Goal: Check status: Check status

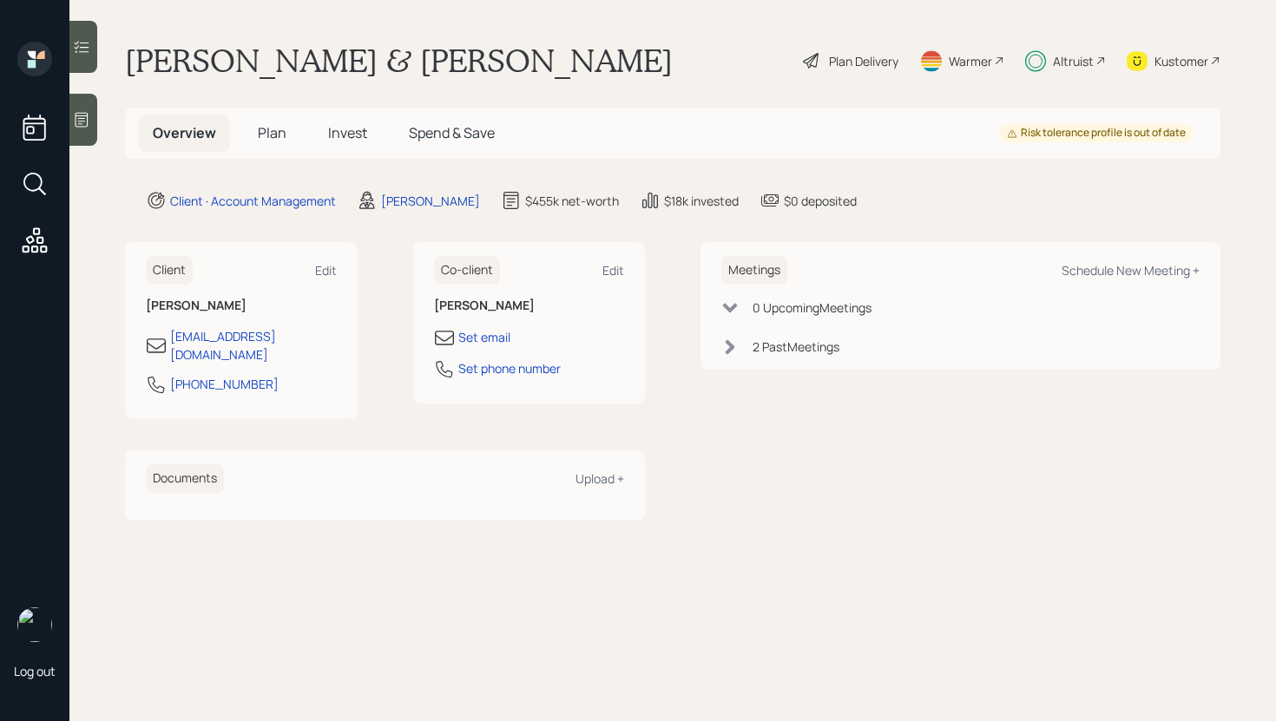
click at [272, 139] on span "Plan" at bounding box center [272, 132] width 29 height 19
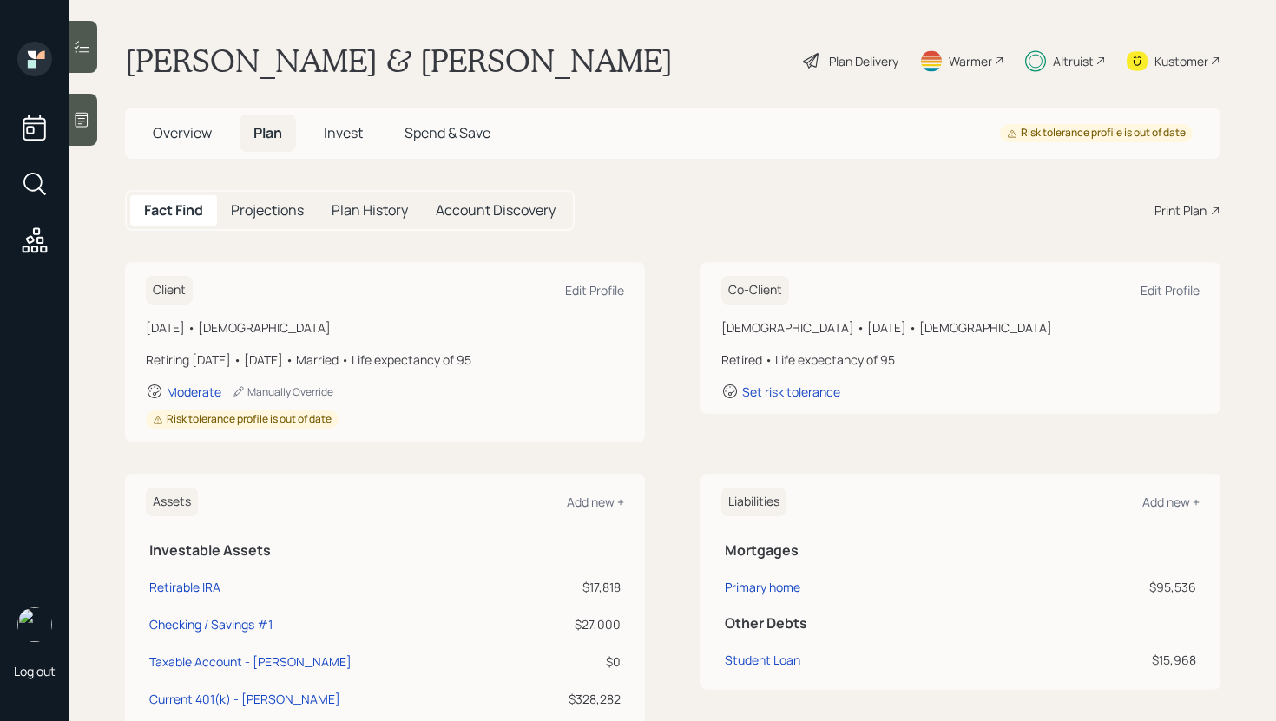
click at [844, 60] on div "Plan Delivery" at bounding box center [863, 61] width 69 height 18
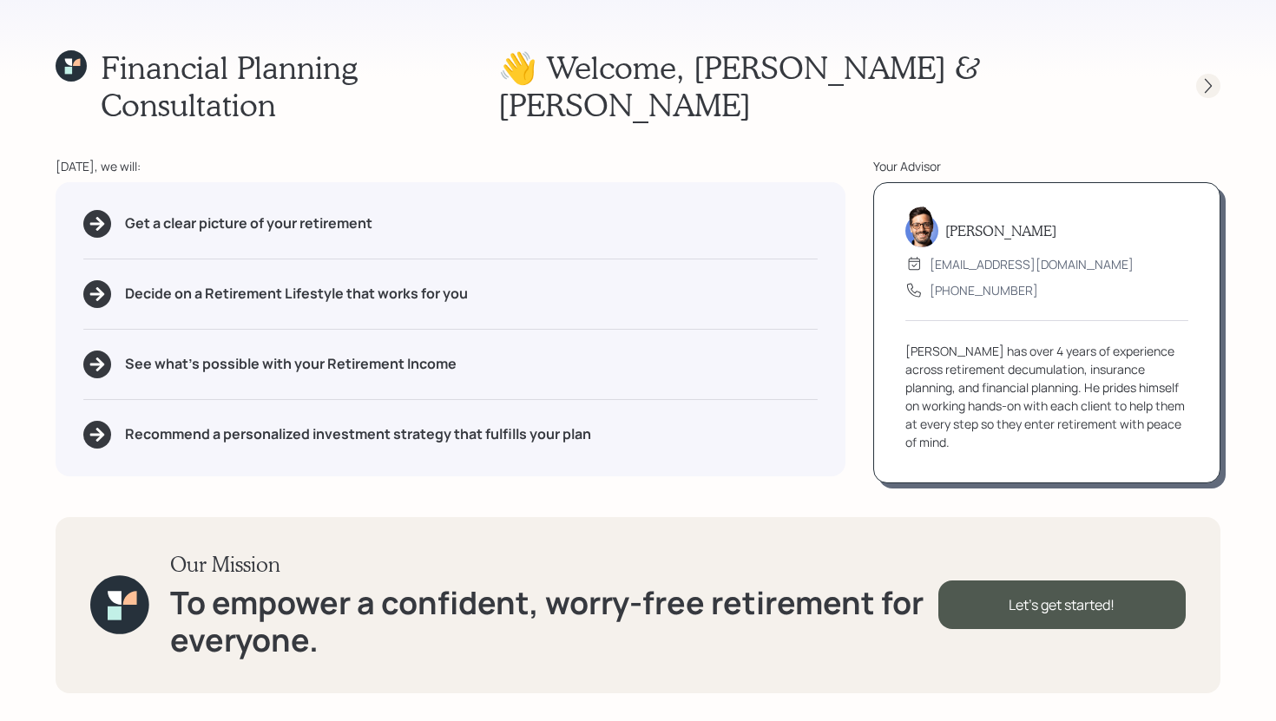
click at [1203, 77] on icon at bounding box center [1208, 85] width 17 height 17
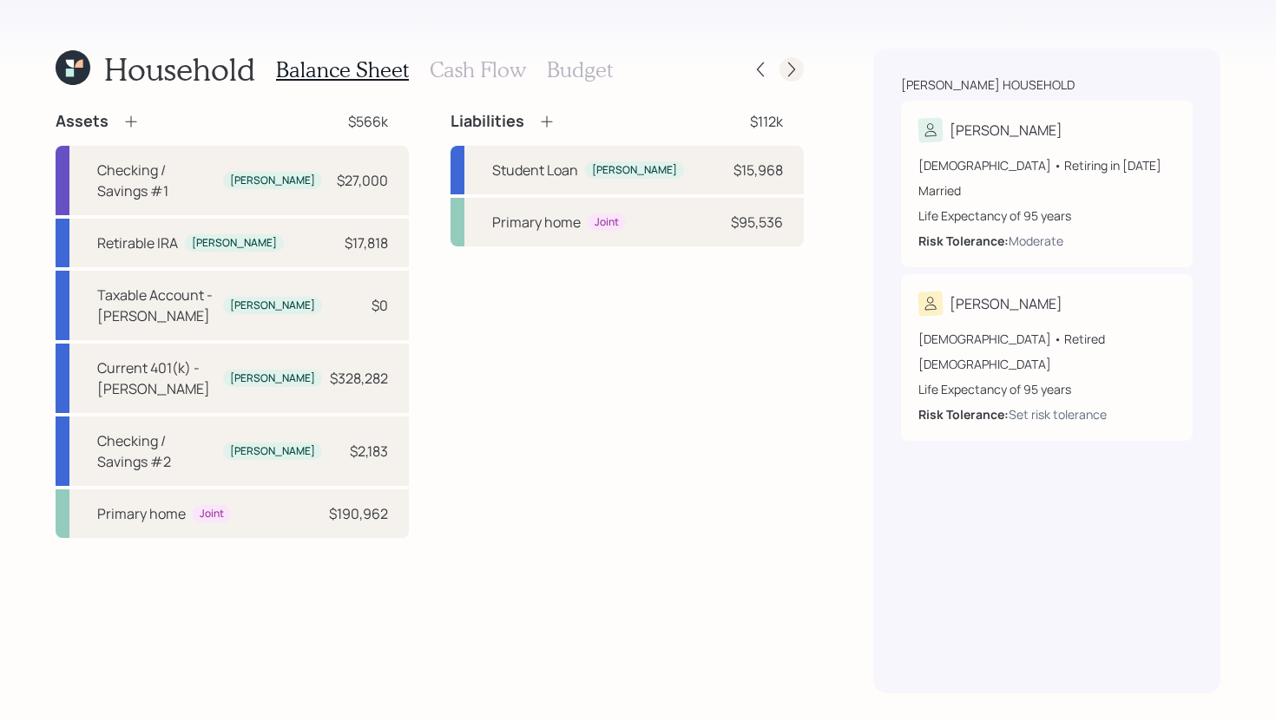
click at [795, 59] on div at bounding box center [791, 69] width 24 height 24
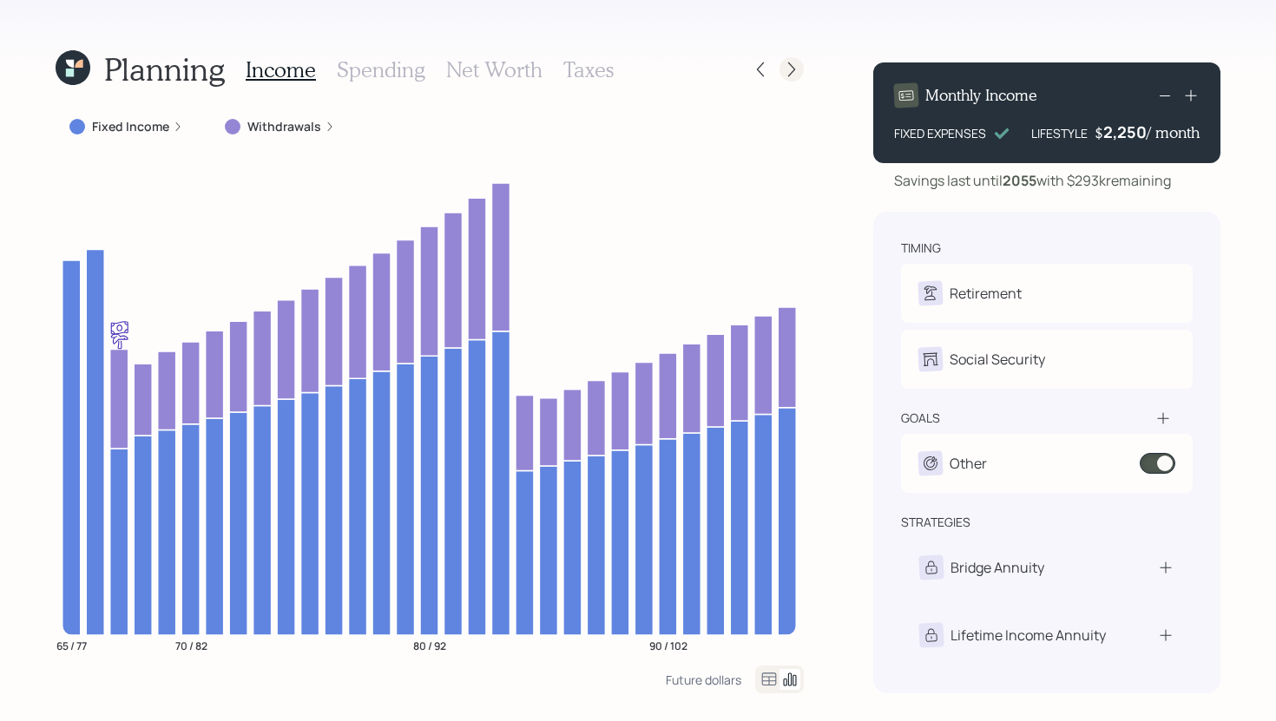
click at [793, 77] on icon at bounding box center [791, 69] width 17 height 17
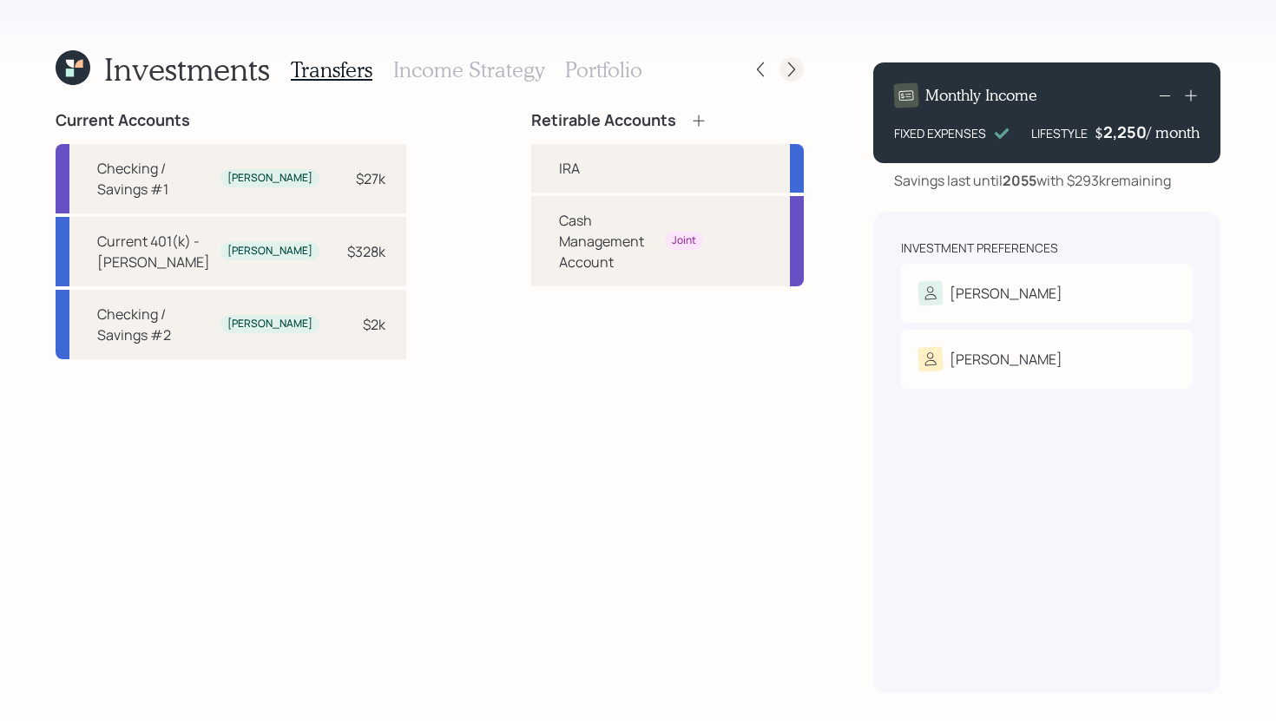
click at [788, 76] on icon at bounding box center [791, 69] width 17 height 17
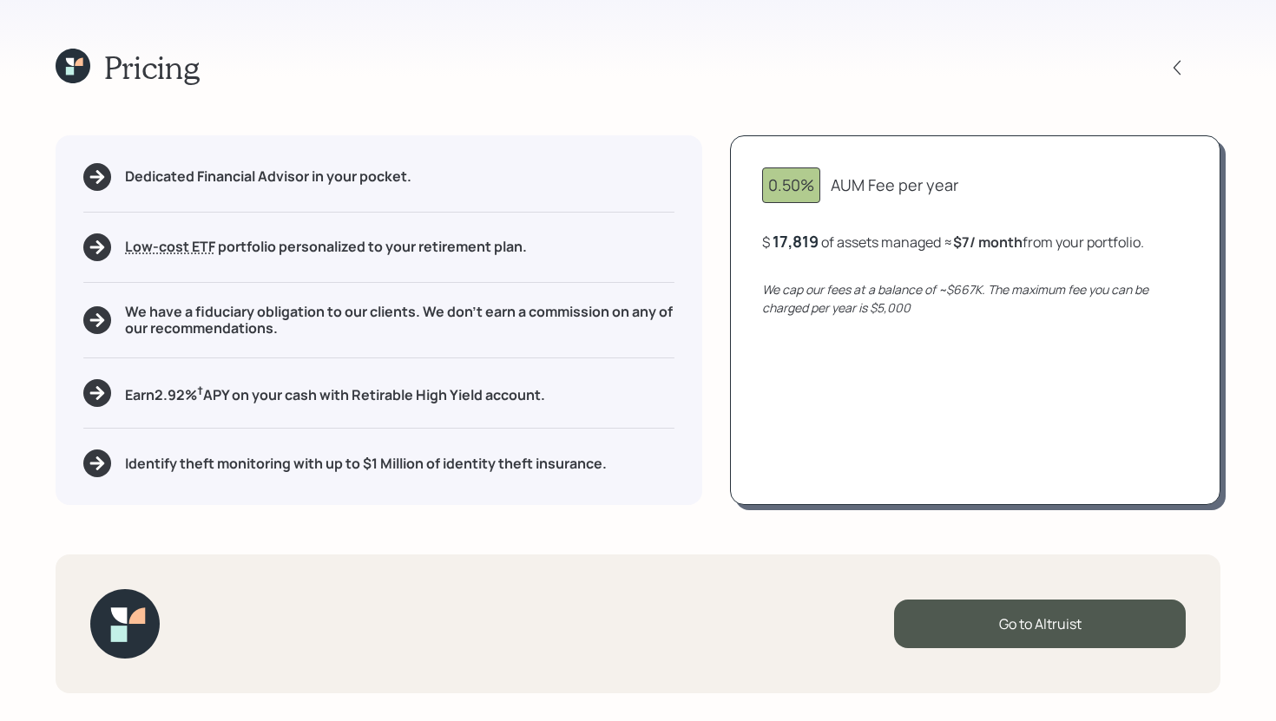
click at [62, 69] on icon at bounding box center [73, 66] width 35 height 35
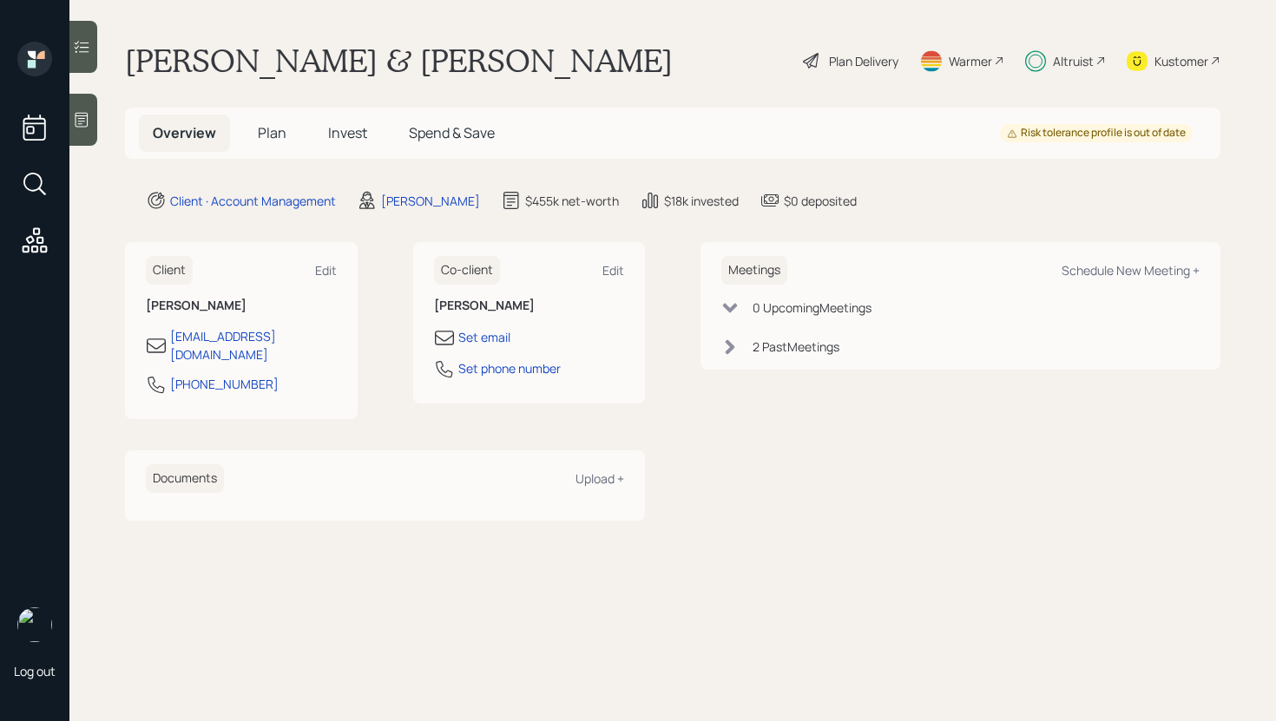
click at [354, 130] on span "Invest" at bounding box center [347, 132] width 39 height 19
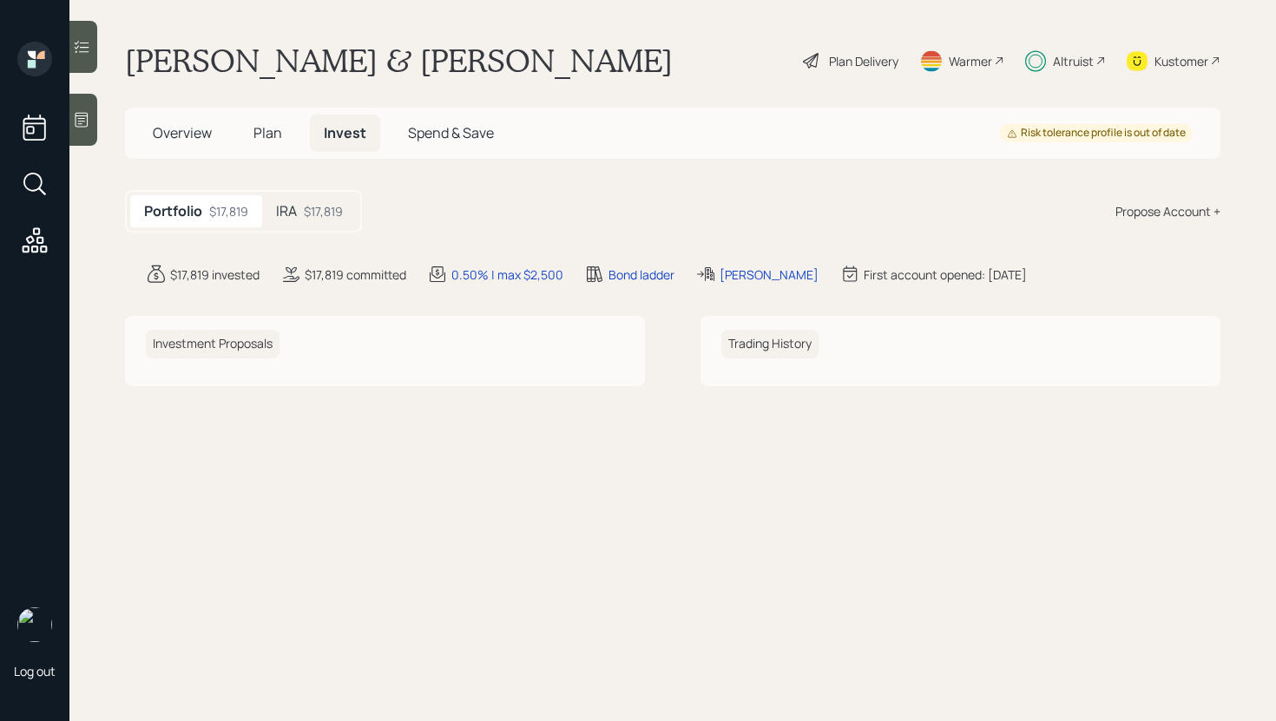
click at [320, 212] on div "$17,819" at bounding box center [323, 211] width 39 height 18
